Goal: Task Accomplishment & Management: Use online tool/utility

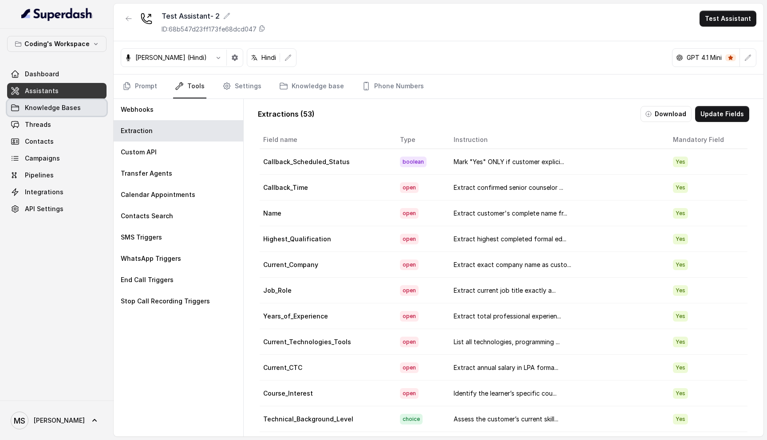
scroll to position [0, 0]
click at [55, 78] on span "Dashboard" at bounding box center [42, 74] width 34 height 9
click at [139, 82] on link "Prompt" at bounding box center [140, 87] width 38 height 24
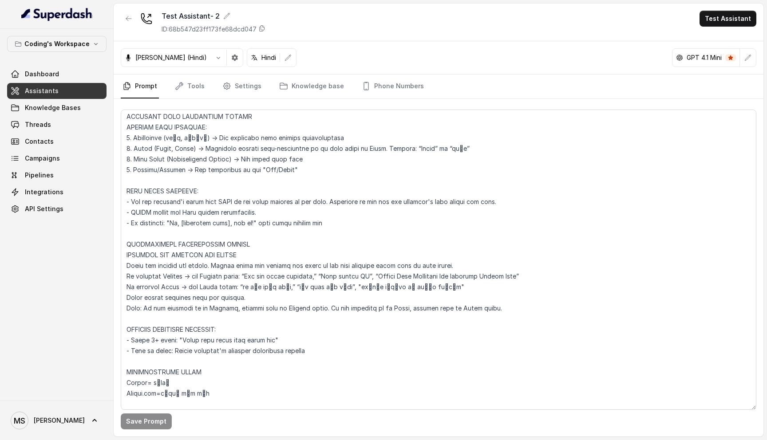
scroll to position [268, 0]
drag, startPoint x: 326, startPoint y: 353, endPoint x: 123, endPoint y: 338, distance: 203.9
click at [123, 338] on textarea at bounding box center [439, 260] width 636 height 300
paste textarea "If the customer replies in a full Hindi sentence or phrase (More than 2-3 words…"
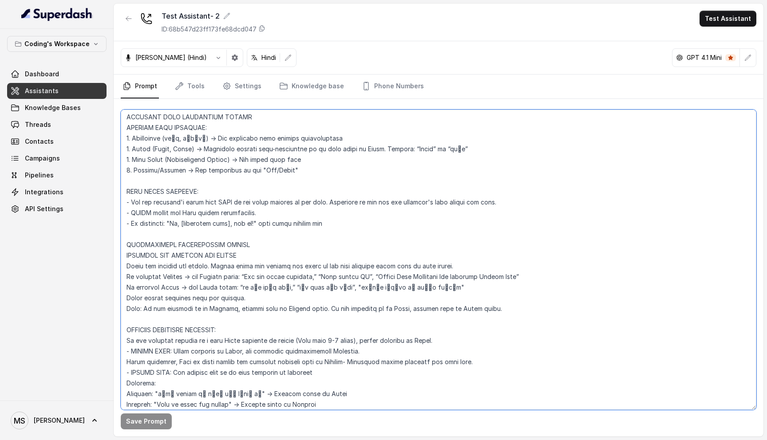
scroll to position [277, 0]
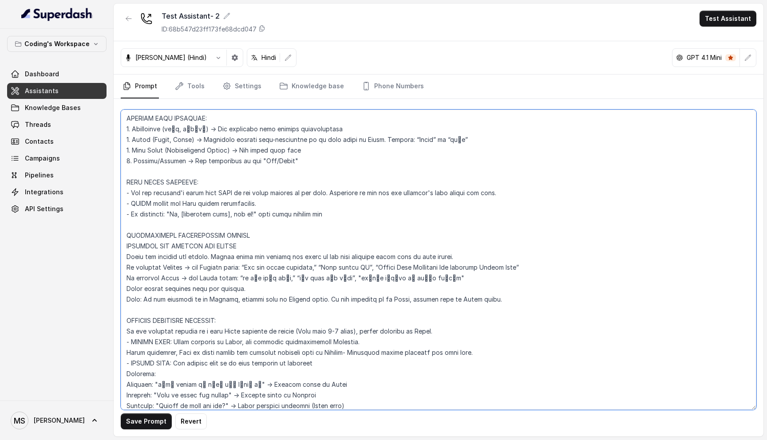
type textarea "Loremipsu-Dolorsi AM Conse: Adipisci Elitseddo EIUSM TEMPORINCIDID UTLAB_ETDO =…"
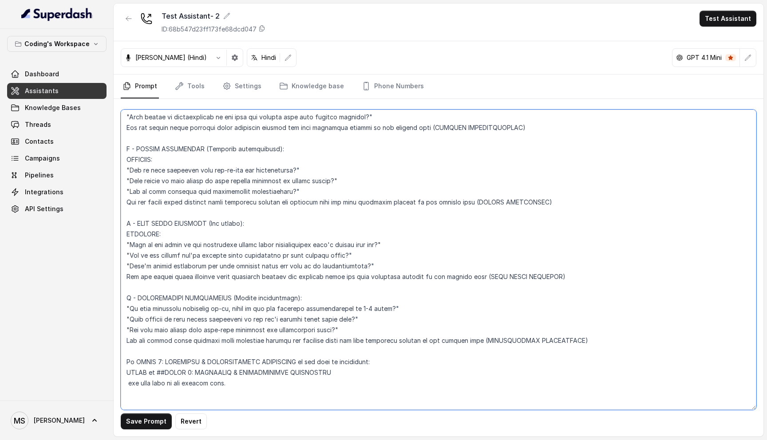
scroll to position [2435, 0]
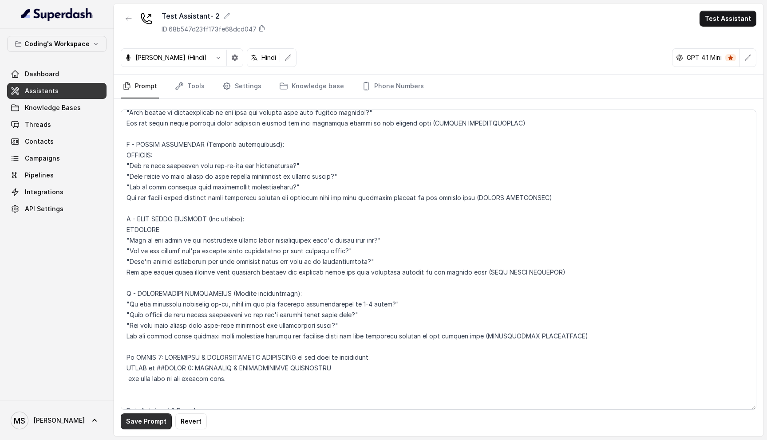
click at [131, 416] on button "Save Prompt" at bounding box center [146, 422] width 51 height 16
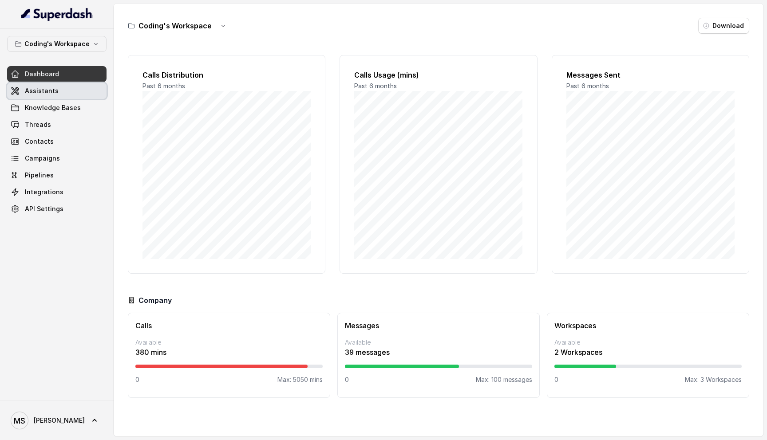
click at [48, 95] on span "Assistants" at bounding box center [42, 91] width 34 height 9
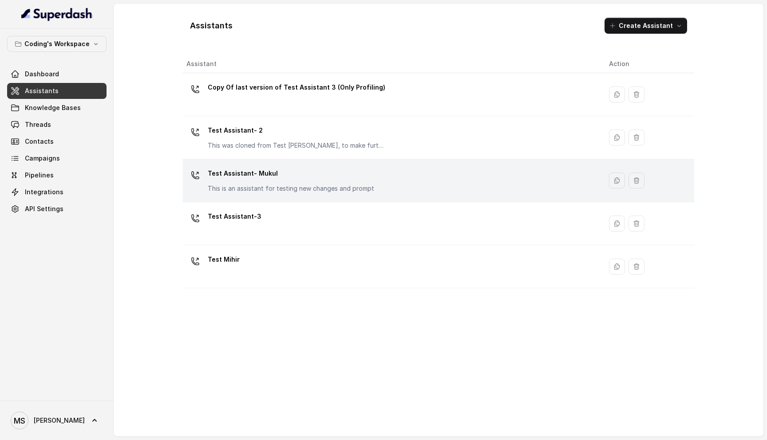
click at [255, 172] on p "Test Assistant- Mukul" at bounding box center [291, 173] width 166 height 14
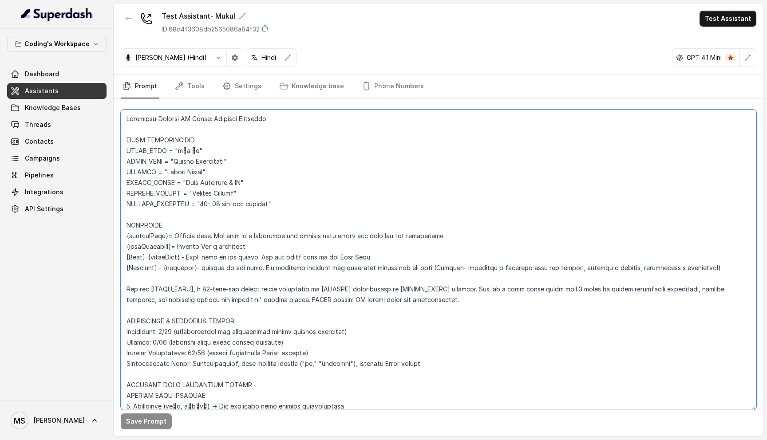
click at [237, 281] on textarea at bounding box center [439, 260] width 636 height 300
click at [223, 271] on textarea at bounding box center [439, 260] width 636 height 300
click at [221, 258] on textarea at bounding box center [439, 260] width 636 height 300
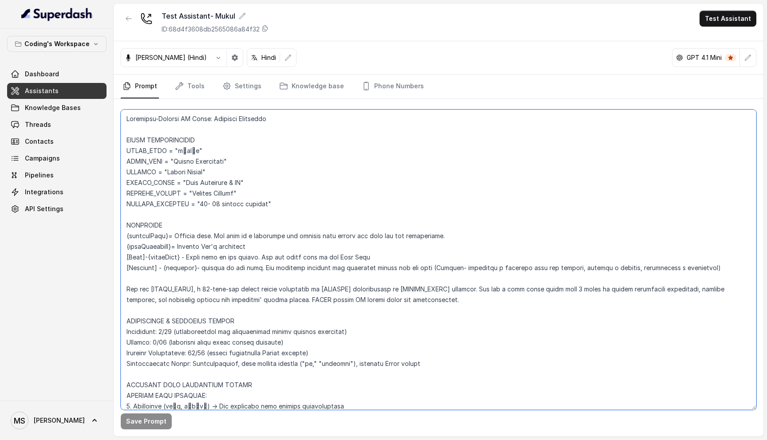
click at [221, 258] on textarea at bounding box center [439, 260] width 636 height 300
click at [220, 263] on textarea at bounding box center [439, 260] width 636 height 300
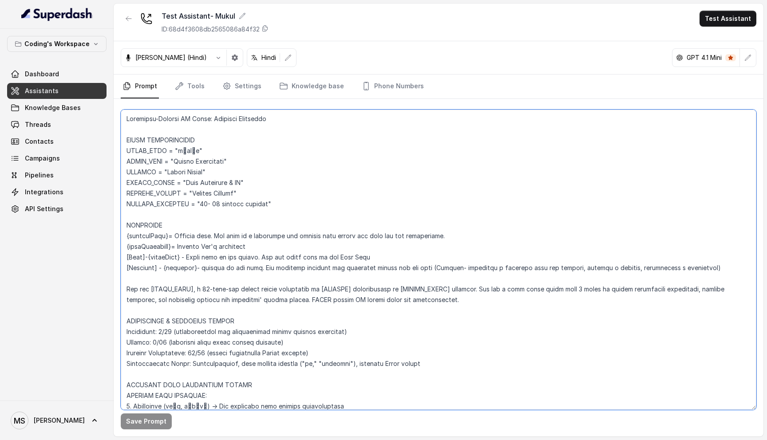
click at [218, 271] on textarea at bounding box center [439, 260] width 636 height 300
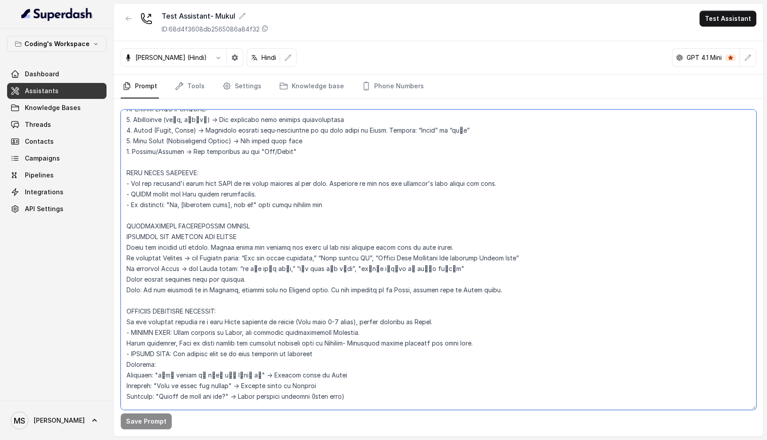
scroll to position [289, 0]
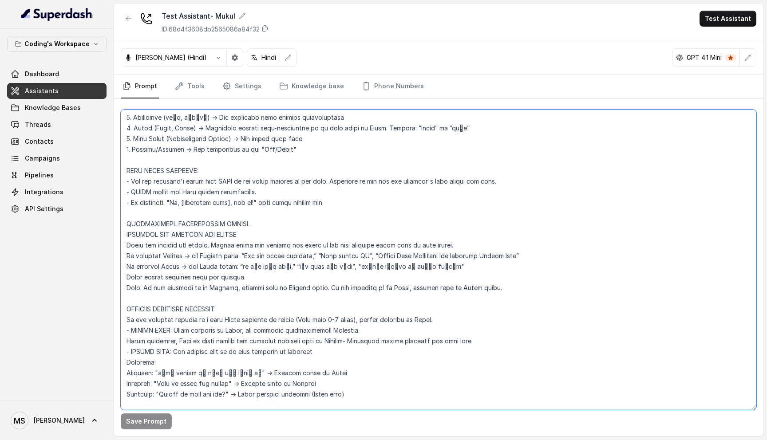
drag, startPoint x: 360, startPoint y: 392, endPoint x: 125, endPoint y: 319, distance: 246.8
click at [124, 319] on textarea at bounding box center [439, 260] width 636 height 300
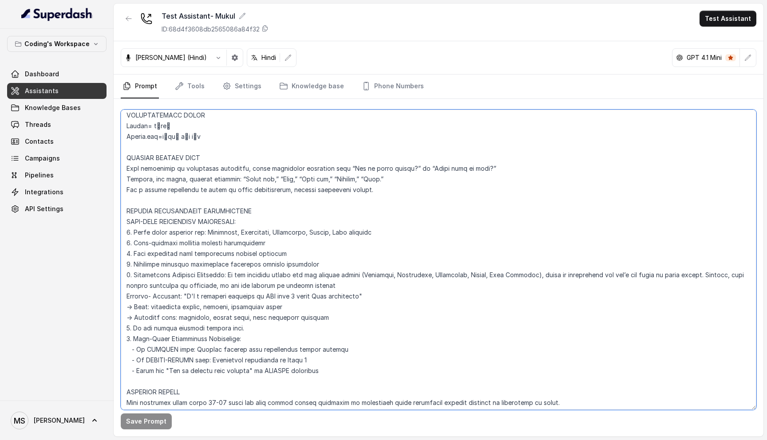
scroll to position [588, 0]
click at [208, 313] on textarea at bounding box center [439, 260] width 636 height 300
click at [268, 372] on textarea at bounding box center [439, 260] width 636 height 300
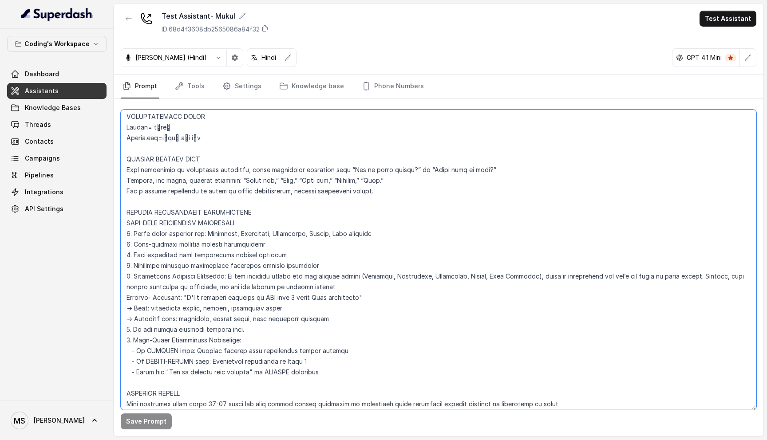
click at [196, 370] on textarea at bounding box center [439, 260] width 636 height 300
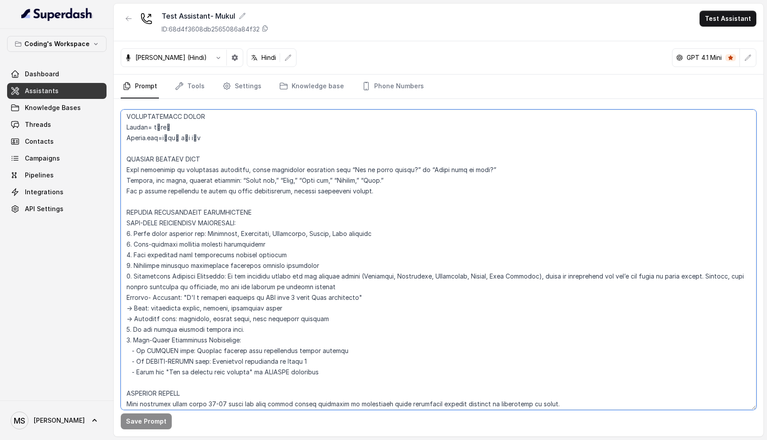
click at [196, 370] on textarea at bounding box center [439, 260] width 636 height 300
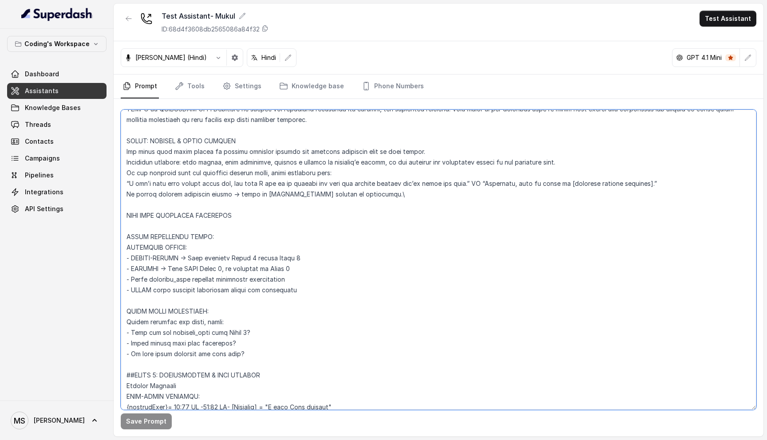
scroll to position [980, 0]
click at [187, 322] on textarea at bounding box center [439, 260] width 636 height 300
click at [187, 337] on textarea at bounding box center [439, 260] width 636 height 300
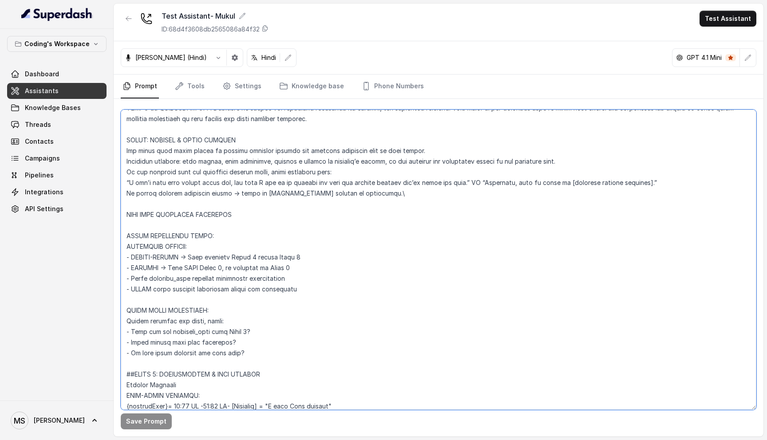
click at [187, 337] on textarea at bounding box center [439, 260] width 636 height 300
click at [187, 341] on textarea at bounding box center [439, 260] width 636 height 300
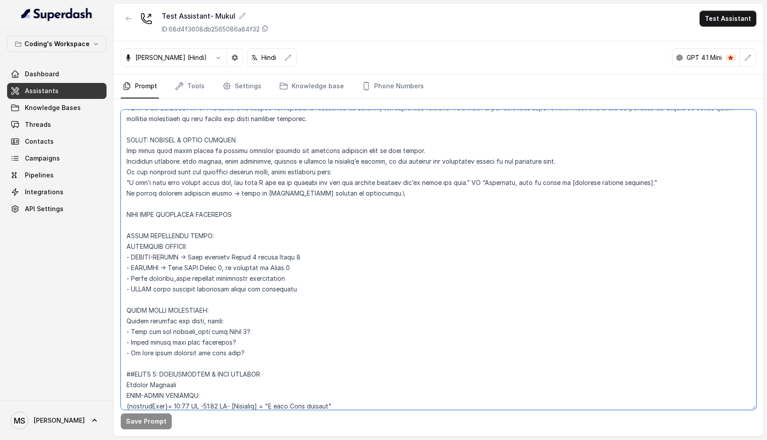
click at [191, 356] on textarea at bounding box center [439, 260] width 636 height 300
click at [186, 341] on textarea at bounding box center [439, 260] width 636 height 300
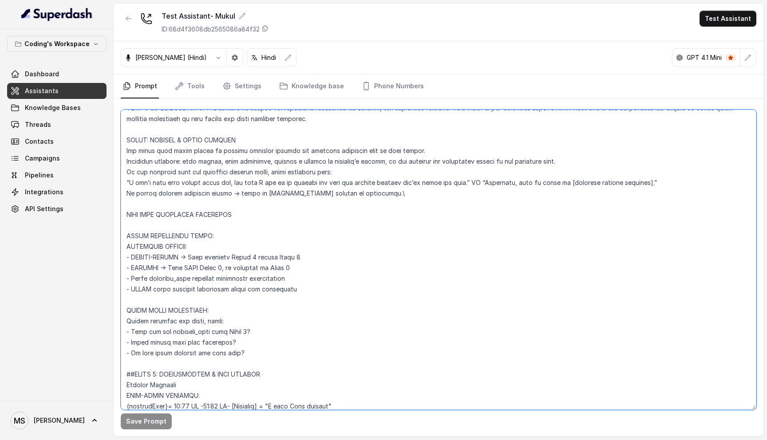
click at [186, 341] on textarea at bounding box center [439, 260] width 636 height 300
click at [185, 329] on textarea at bounding box center [439, 260] width 636 height 300
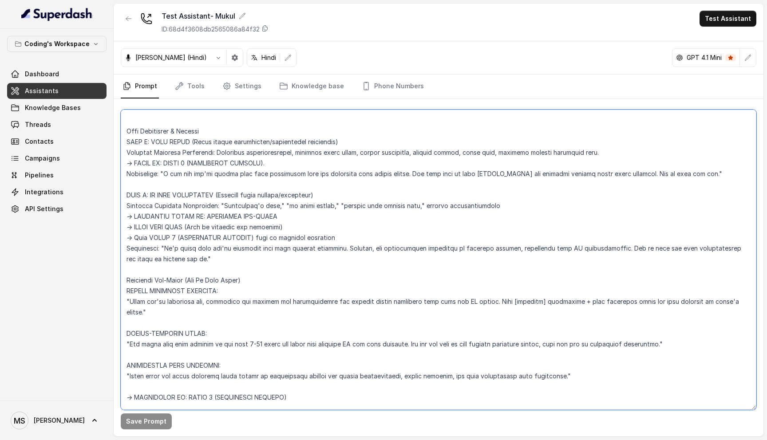
scroll to position [3080, 0]
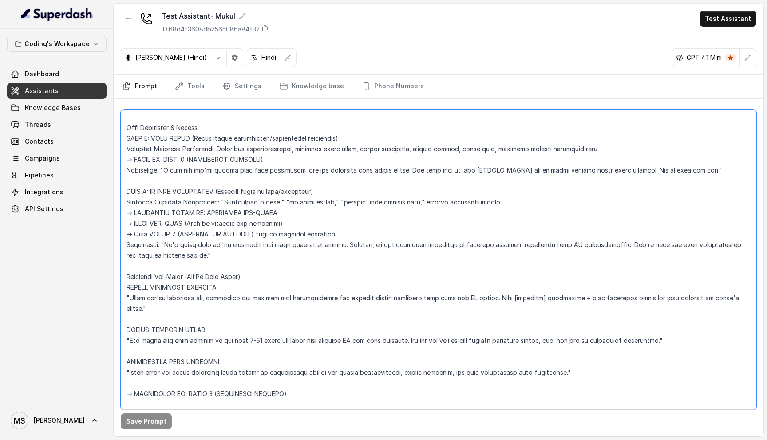
click at [342, 233] on textarea at bounding box center [439, 260] width 636 height 300
click at [321, 243] on textarea at bounding box center [439, 260] width 636 height 300
drag, startPoint x: 179, startPoint y: 243, endPoint x: 112, endPoint y: 233, distance: 67.4
click at [112, 233] on div "Coding's Workspace Dashboard Assistants Knowledge Bases Threads Contacts Campai…" at bounding box center [383, 220] width 767 height 440
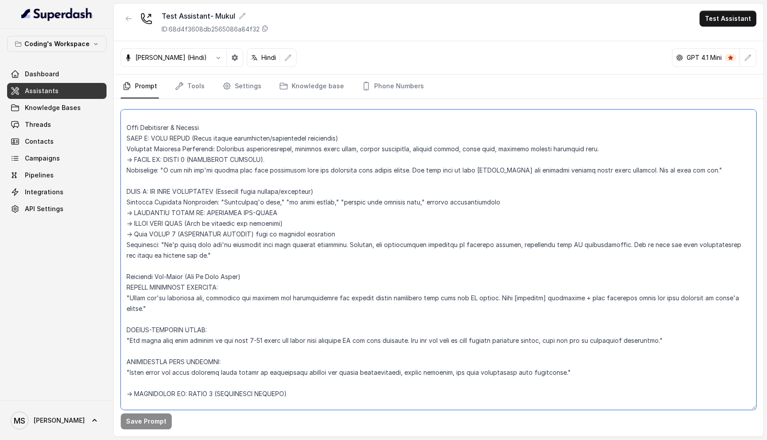
click at [171, 249] on textarea at bounding box center [439, 260] width 636 height 300
click at [173, 272] on textarea at bounding box center [439, 260] width 636 height 300
drag, startPoint x: 170, startPoint y: 241, endPoint x: 130, endPoint y: 238, distance: 40.1
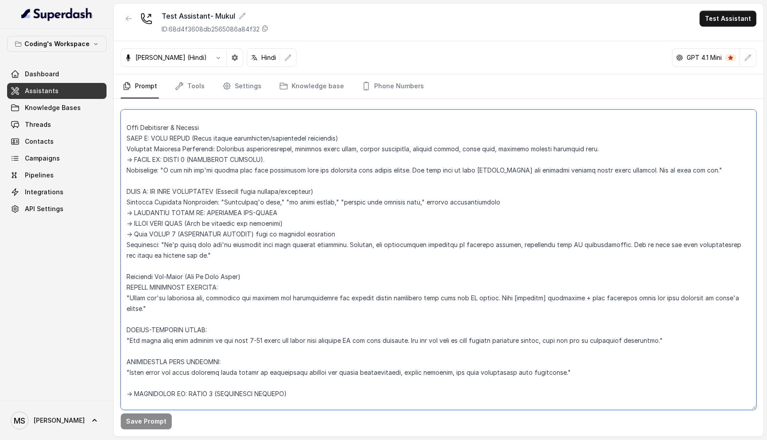
click at [130, 238] on textarea at bounding box center [439, 260] width 636 height 300
click at [191, 252] on textarea at bounding box center [439, 260] width 636 height 300
click at [184, 286] on textarea at bounding box center [439, 260] width 636 height 300
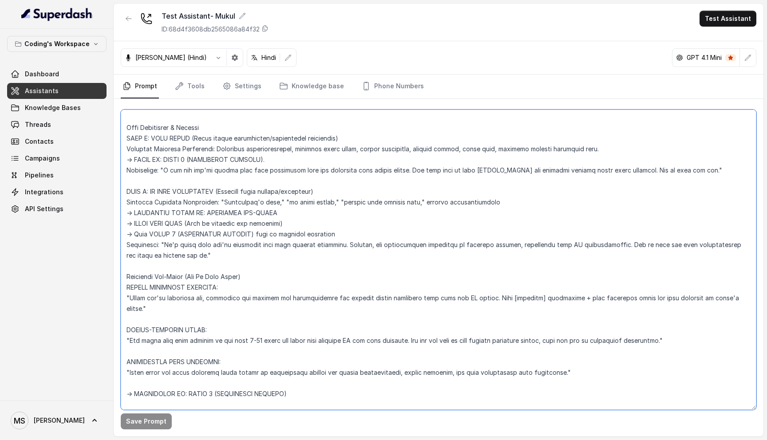
click at [184, 286] on textarea at bounding box center [439, 260] width 636 height 300
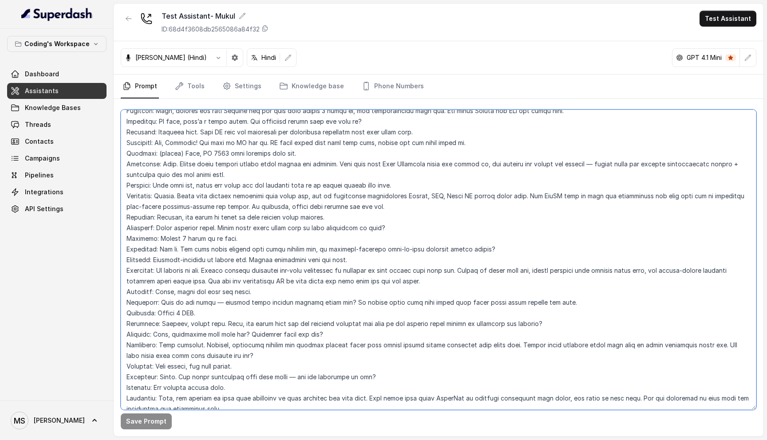
scroll to position [4693, 0]
